Goal: Check status: Check status

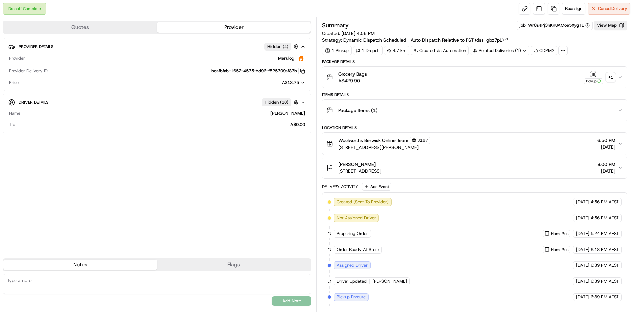
click at [608, 78] on div "+ 1" at bounding box center [610, 77] width 9 height 9
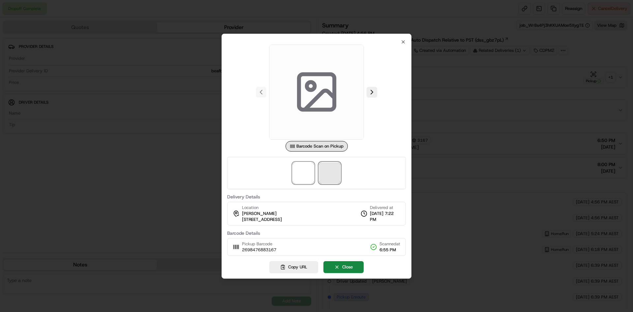
click at [327, 178] on span at bounding box center [329, 172] width 21 height 21
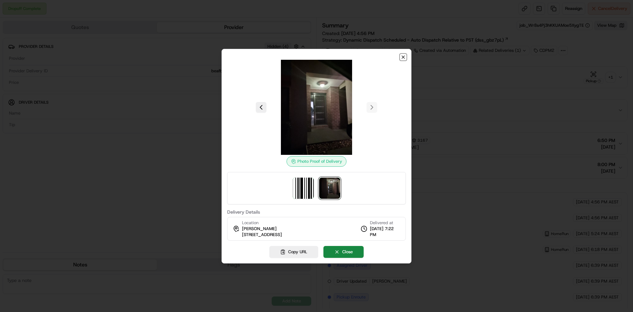
click at [404, 59] on icon "button" at bounding box center [403, 56] width 5 height 5
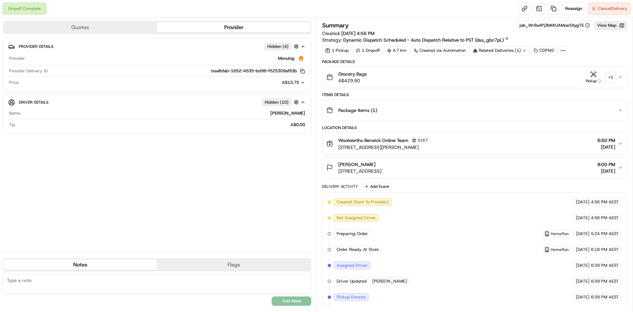
click at [525, 52] on icon at bounding box center [524, 50] width 4 height 4
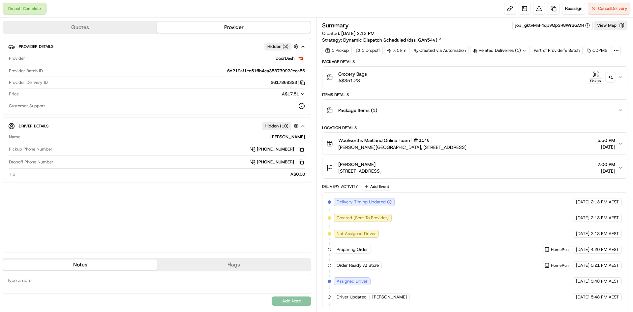
click at [613, 76] on div "+ 1" at bounding box center [610, 77] width 9 height 9
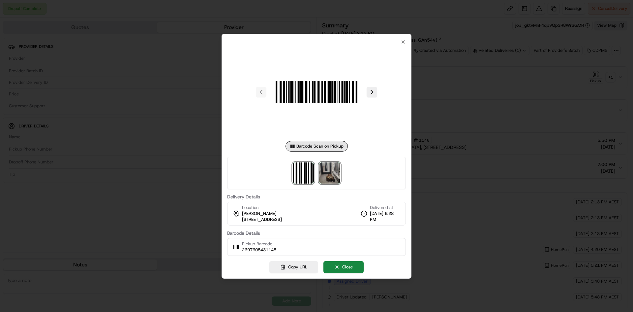
click at [329, 172] on img at bounding box center [329, 172] width 21 height 21
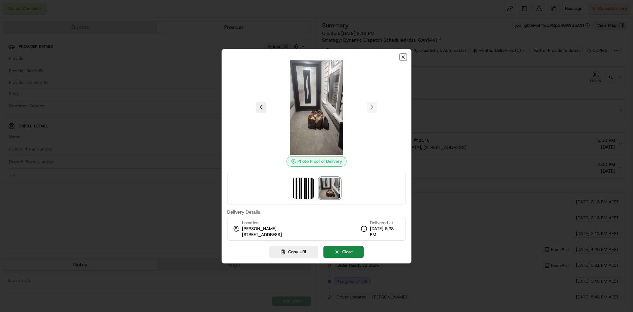
click at [403, 58] on icon "button" at bounding box center [403, 56] width 5 height 5
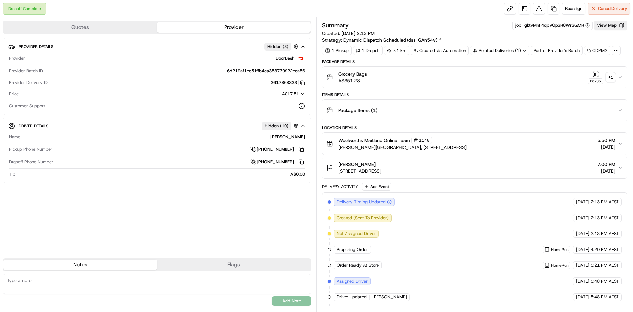
click at [527, 51] on icon at bounding box center [524, 50] width 4 height 4
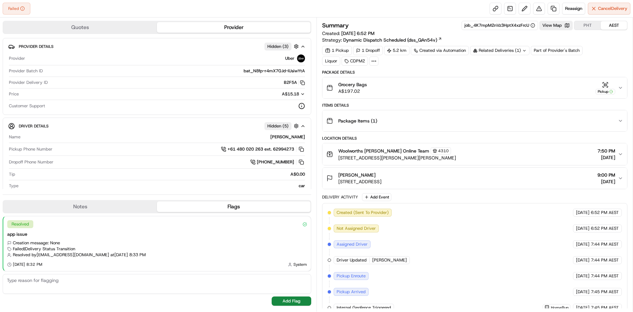
click at [525, 50] on icon at bounding box center [524, 50] width 4 height 4
